Goal: Communication & Community: Answer question/provide support

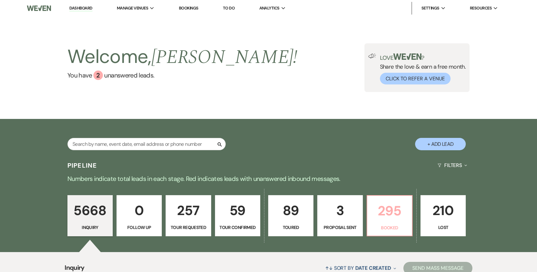
click at [394, 206] on p "295" at bounding box center [389, 210] width 37 height 21
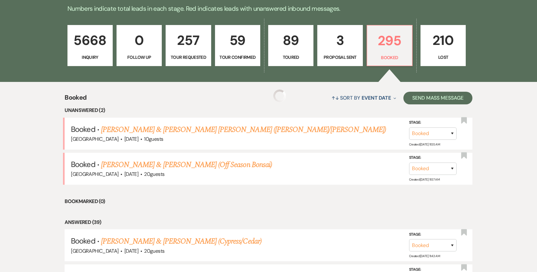
scroll to position [192, 0]
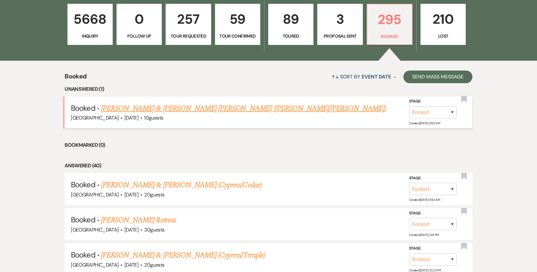
click at [186, 111] on link "[PERSON_NAME] & [PERSON_NAME] [PERSON_NAME] ([PERSON_NAME]/[PERSON_NAME])" at bounding box center [243, 108] width 285 height 11
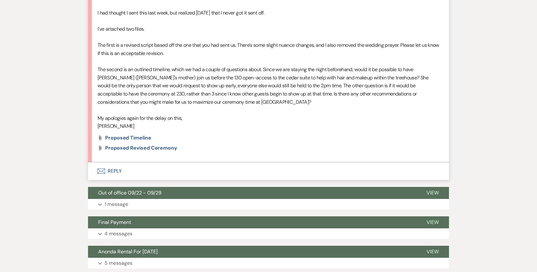
scroll to position [489, 0]
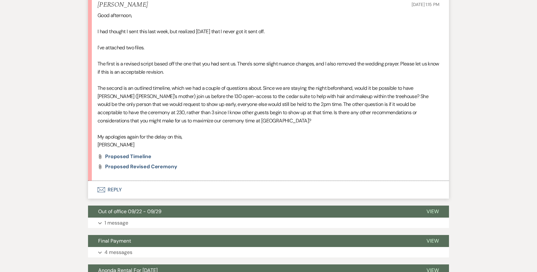
click at [161, 181] on button "Envelope Reply" at bounding box center [268, 190] width 361 height 18
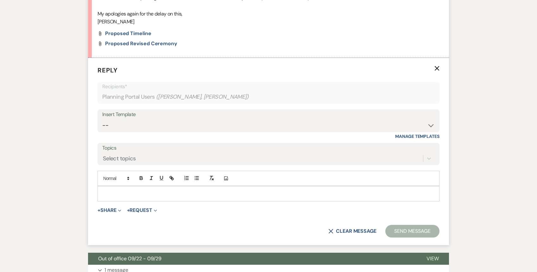
scroll to position [612, 0]
click at [127, 186] on div at bounding box center [268, 193] width 341 height 15
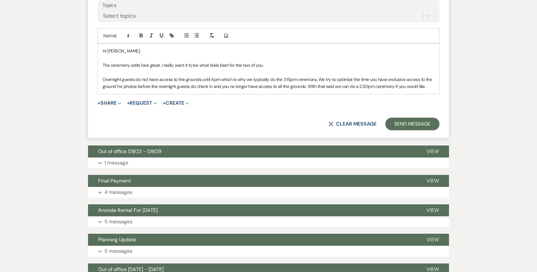
scroll to position [760, 0]
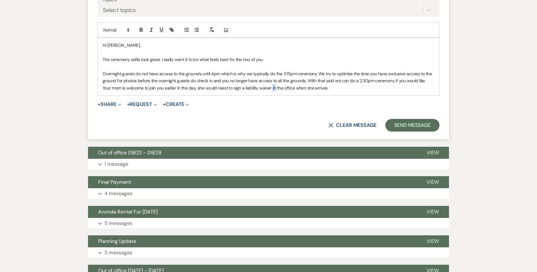
drag, startPoint x: 266, startPoint y: 73, endPoint x: 263, endPoint y: 73, distance: 3.2
click at [263, 73] on p "Overnight guests do not have access to the grounds until 4pm which is why we ty…" at bounding box center [269, 80] width 332 height 21
drag, startPoint x: 332, startPoint y: 71, endPoint x: 292, endPoint y: 69, distance: 40.0
click at [292, 70] on p "Overnight guests do not have access to the grounds until 4pm which is why we ty…" at bounding box center [269, 80] width 332 height 21
click at [297, 72] on p "Overnight guests do not have access to the grounds until 4pm which is why we ty…" at bounding box center [269, 80] width 332 height 21
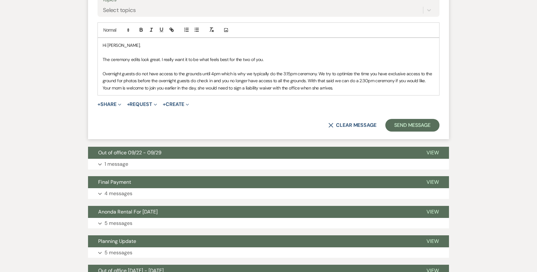
click at [289, 73] on p "Overnight guests do not have access to the grounds until 4pm which is why we ty…" at bounding box center [269, 80] width 332 height 21
drag, startPoint x: 292, startPoint y: 73, endPoint x: 329, endPoint y: 71, distance: 36.4
click at [329, 71] on p "Overnight guests do not have access to the grounds until 4pm which is why we ty…" at bounding box center [269, 80] width 332 height 21
click at [330, 72] on p "Overnight guests do not have access to the grounds until 4pm which is why we ty…" at bounding box center [269, 80] width 332 height 21
click at [387, 73] on p "Overnight guests do not have access to the grounds until 4pm which is why we ty…" at bounding box center [269, 80] width 332 height 21
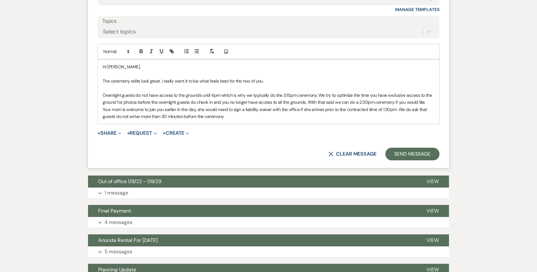
scroll to position [738, 0]
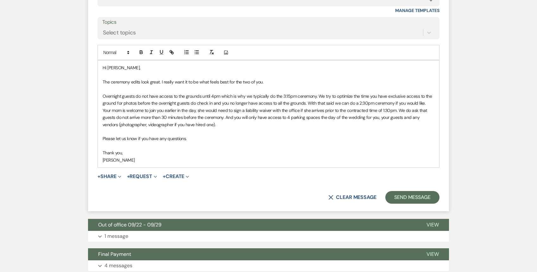
click at [424, 93] on p "Overnight guests do not have access to the grounds until 4pm which is why we ty…" at bounding box center [269, 110] width 332 height 35
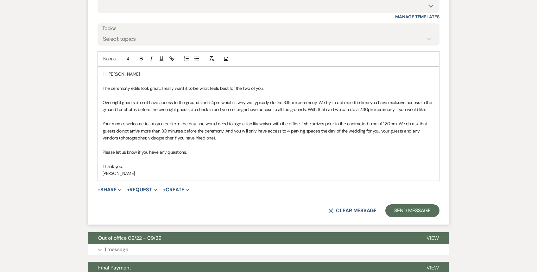
scroll to position [753, 0]
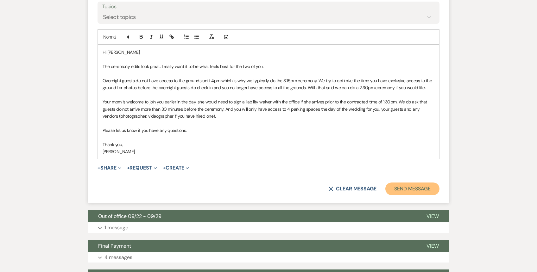
click at [409, 183] on button "Send Message" at bounding box center [412, 189] width 54 height 13
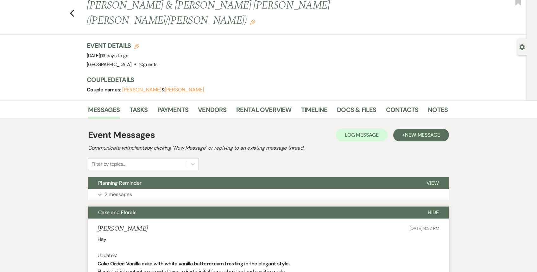
scroll to position [0, 0]
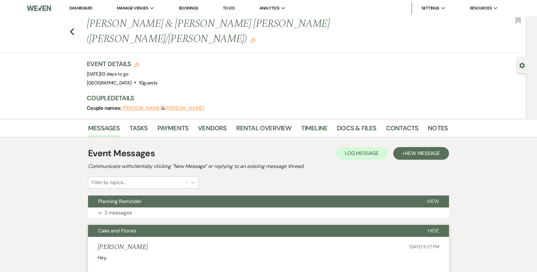
click at [83, 6] on link "Dashboard" at bounding box center [80, 7] width 23 height 5
